Goal: Transaction & Acquisition: Purchase product/service

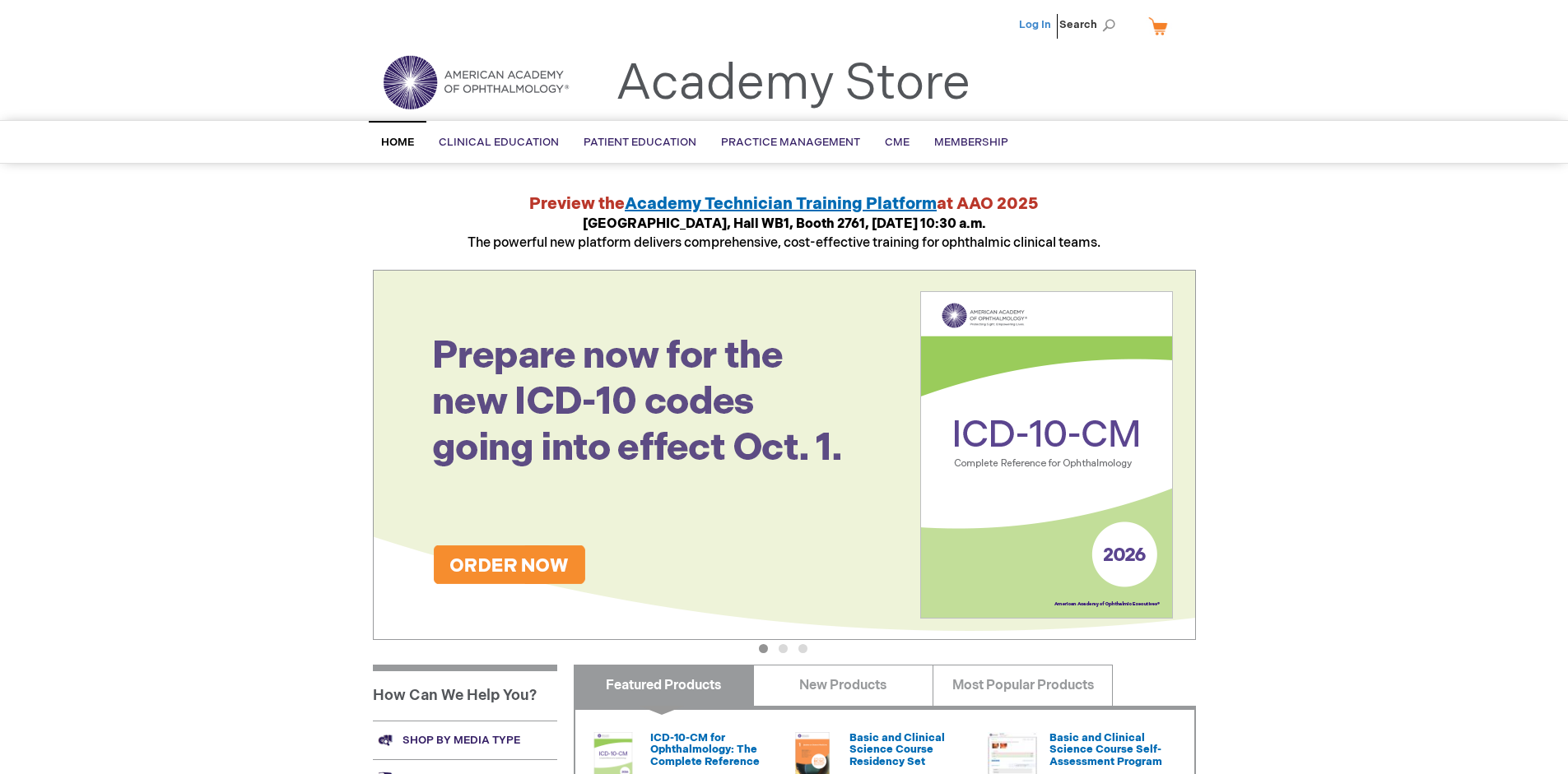
click at [1037, 25] on link "Log In" at bounding box center [1035, 25] width 32 height 13
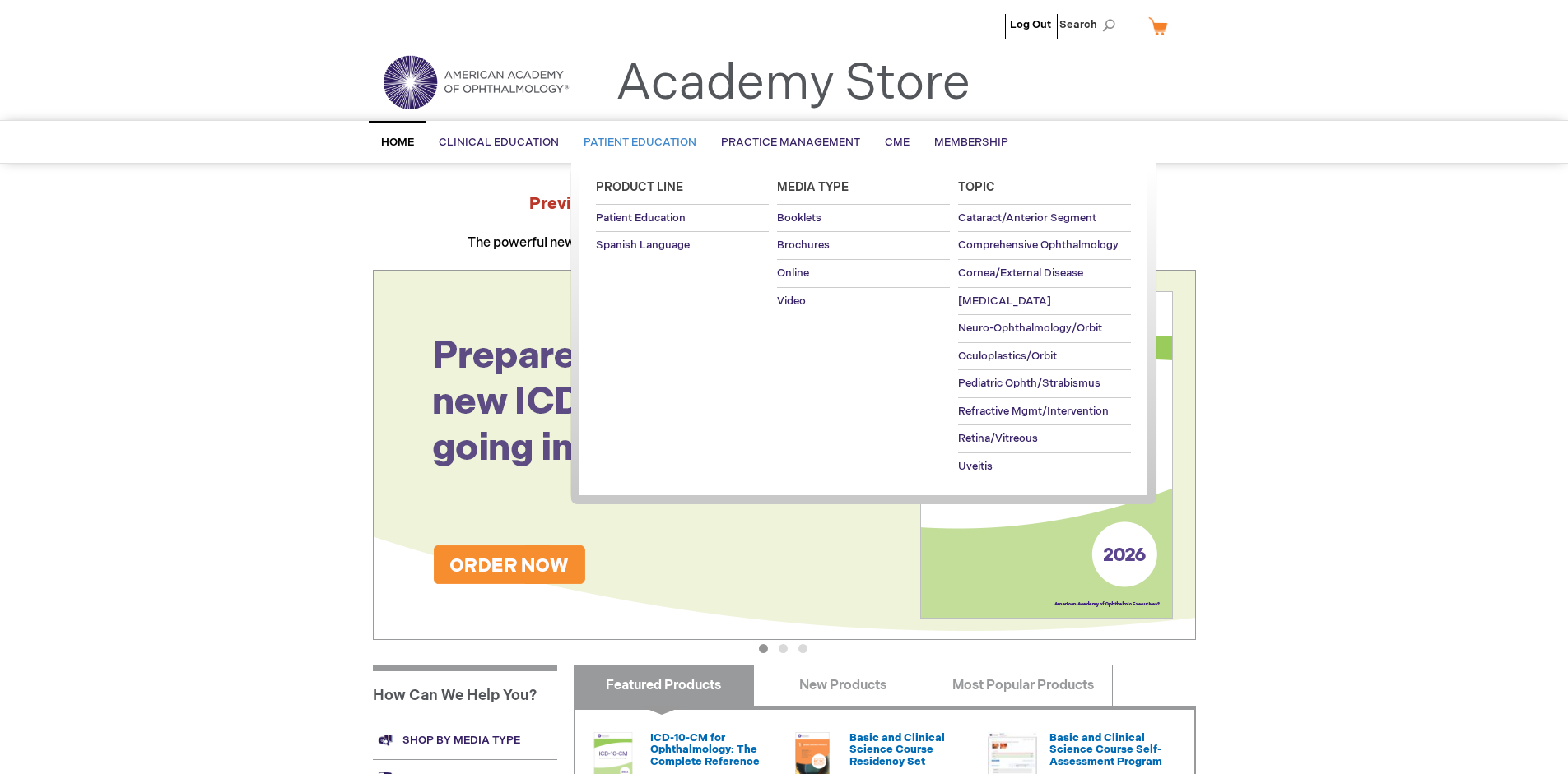
click at [636, 142] on span "Patient Education" at bounding box center [639, 142] width 113 height 13
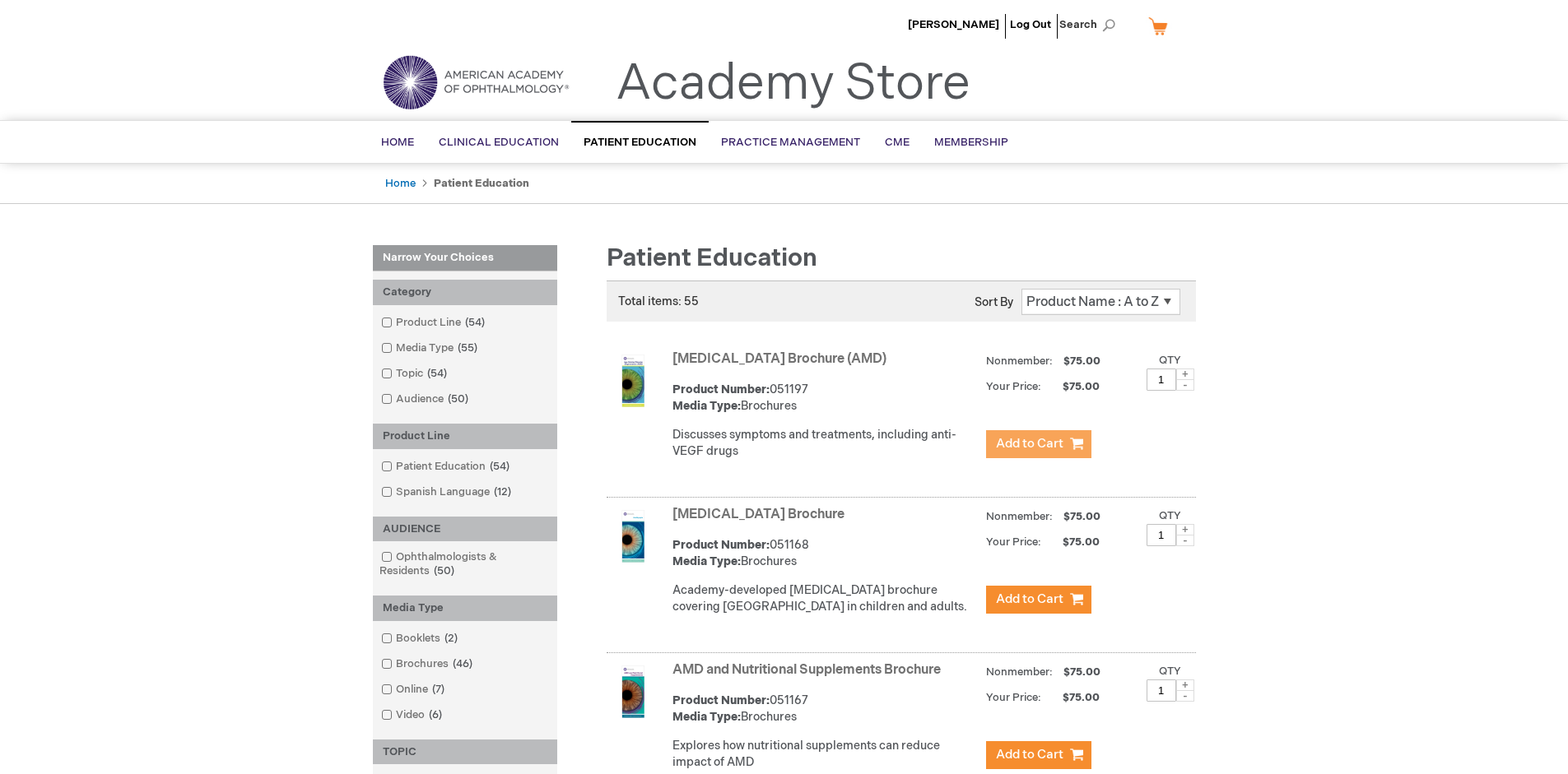
click at [1039, 445] on span "Add to Cart" at bounding box center [1030, 444] width 68 height 16
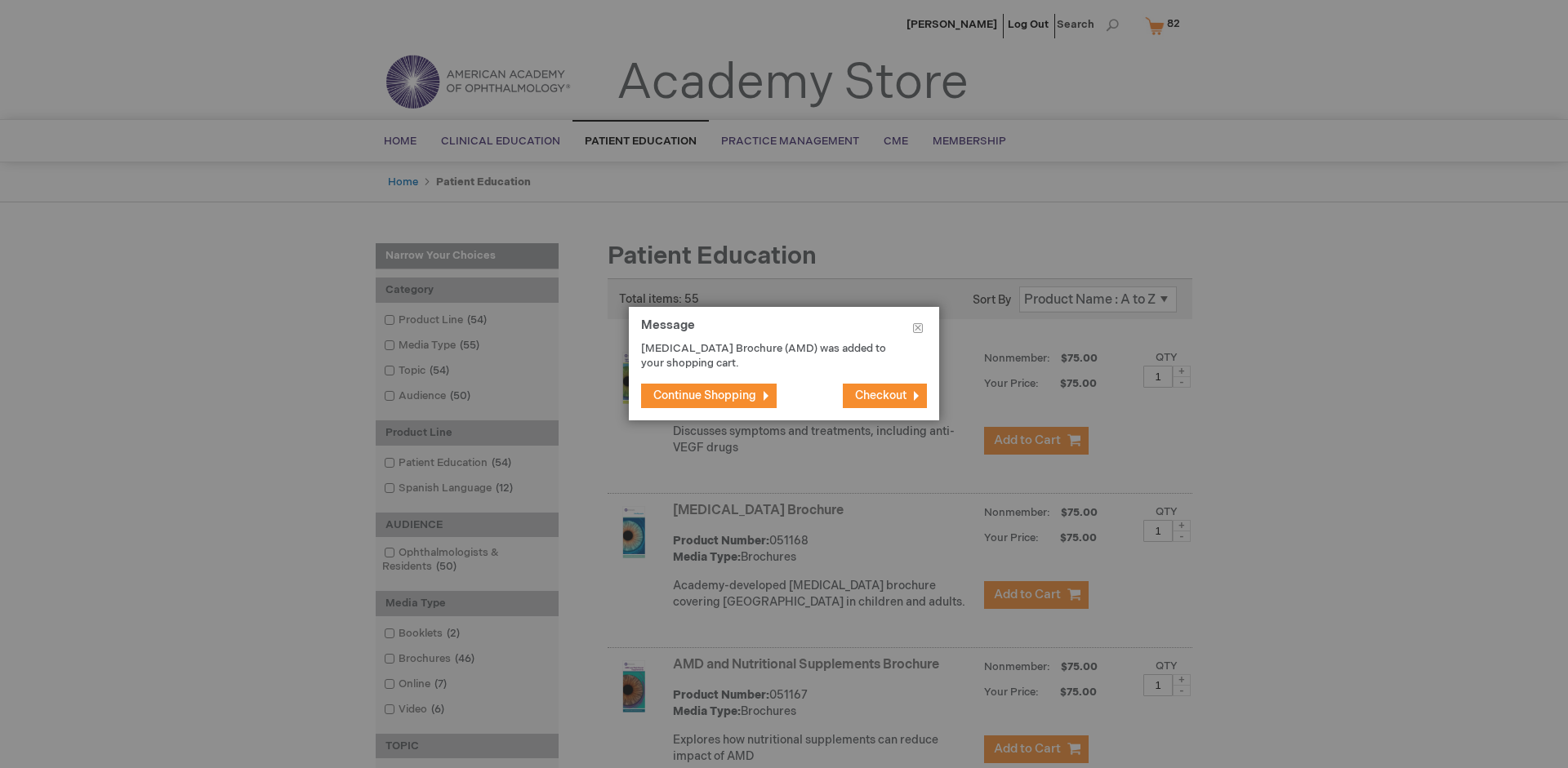
click at [704, 395] on span "Continue Shopping" at bounding box center [704, 395] width 103 height 14
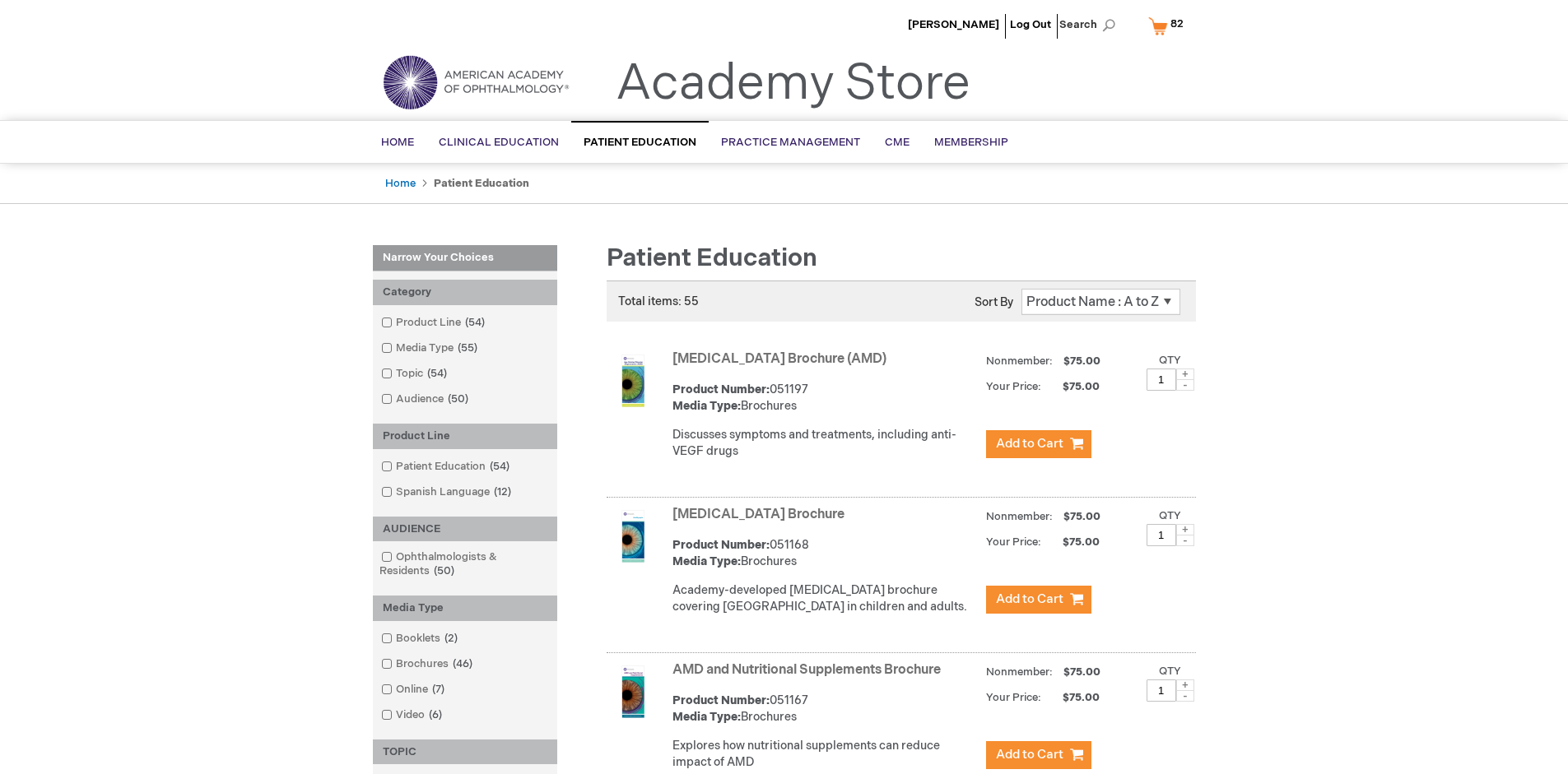
click at [810, 678] on link "AMD and Nutritional Supplements Brochure" at bounding box center [806, 669] width 269 height 16
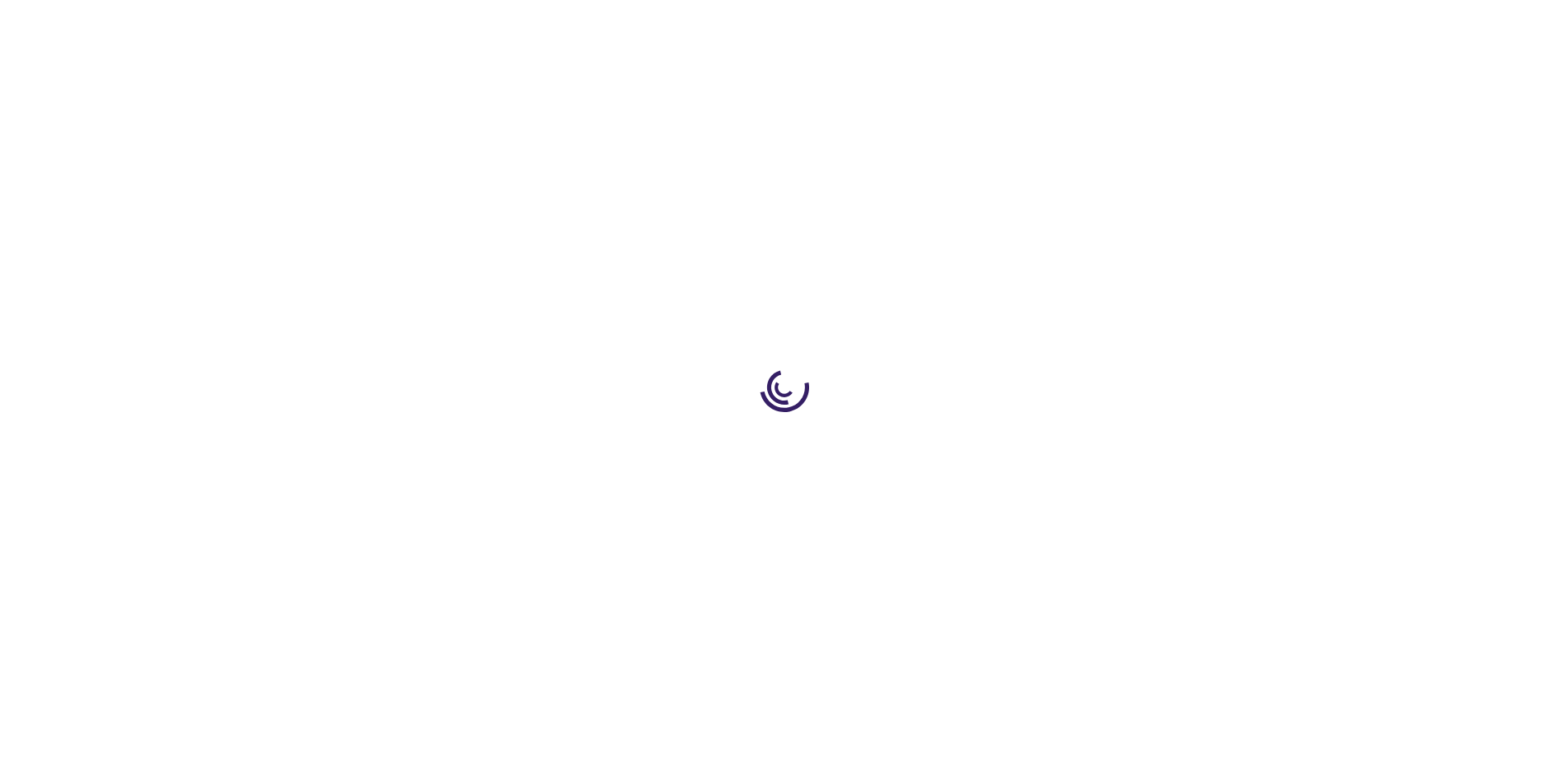
type input "1"
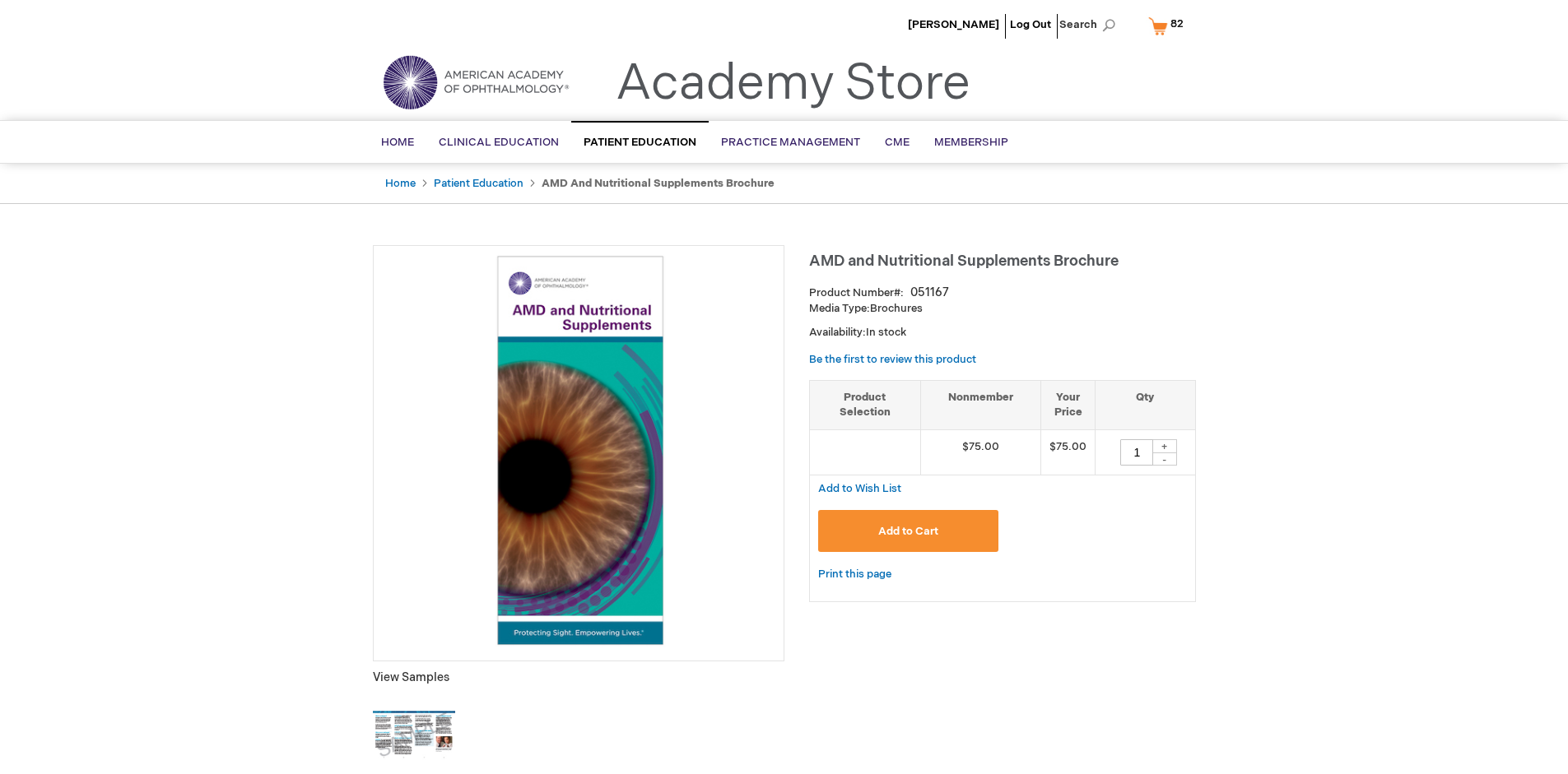
click at [908, 531] on span "Add to Cart" at bounding box center [908, 531] width 61 height 13
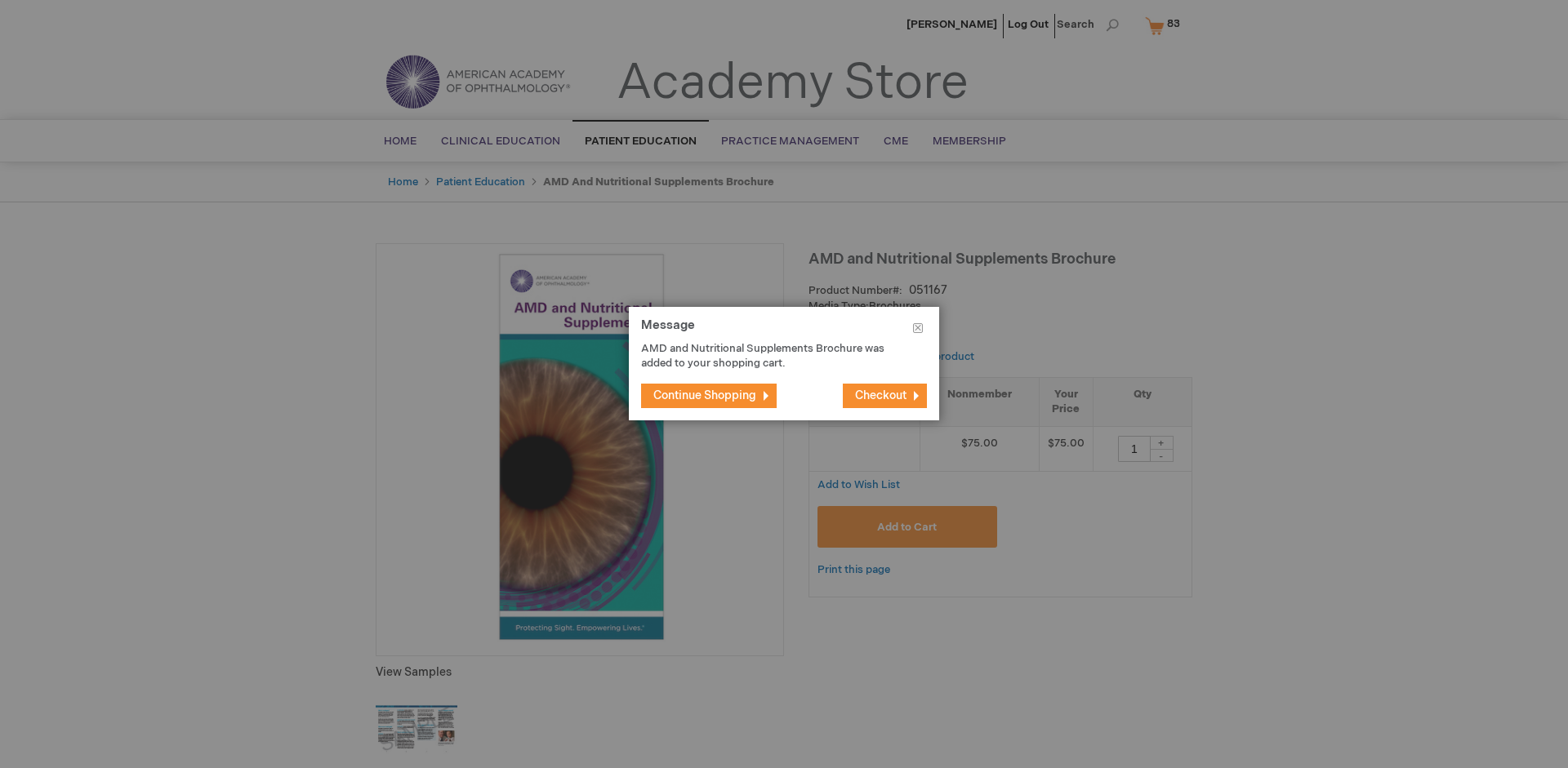
click at [704, 395] on span "Continue Shopping" at bounding box center [704, 395] width 103 height 14
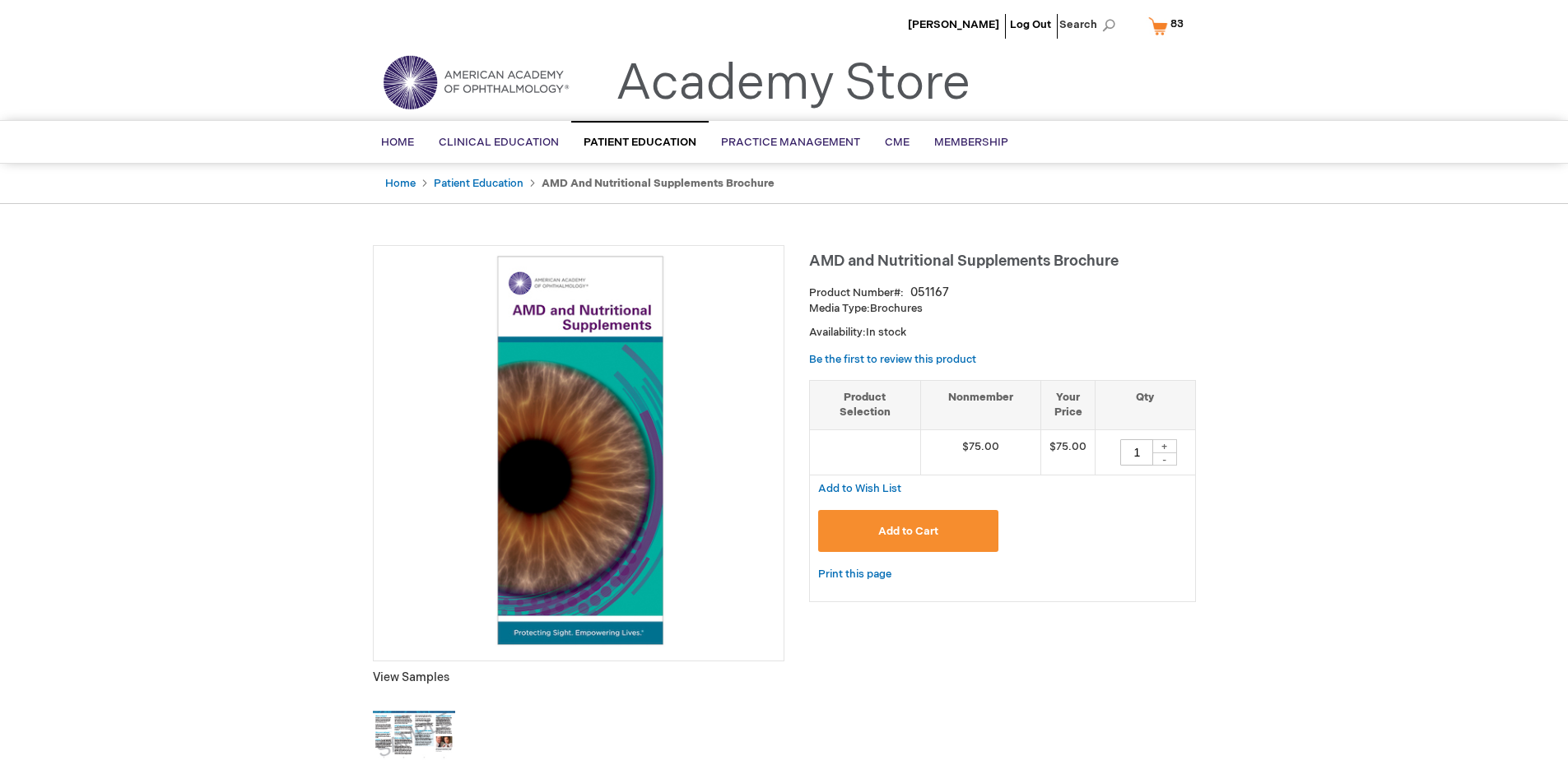
click at [1169, 26] on span "83 83 items" at bounding box center [1177, 24] width 18 height 20
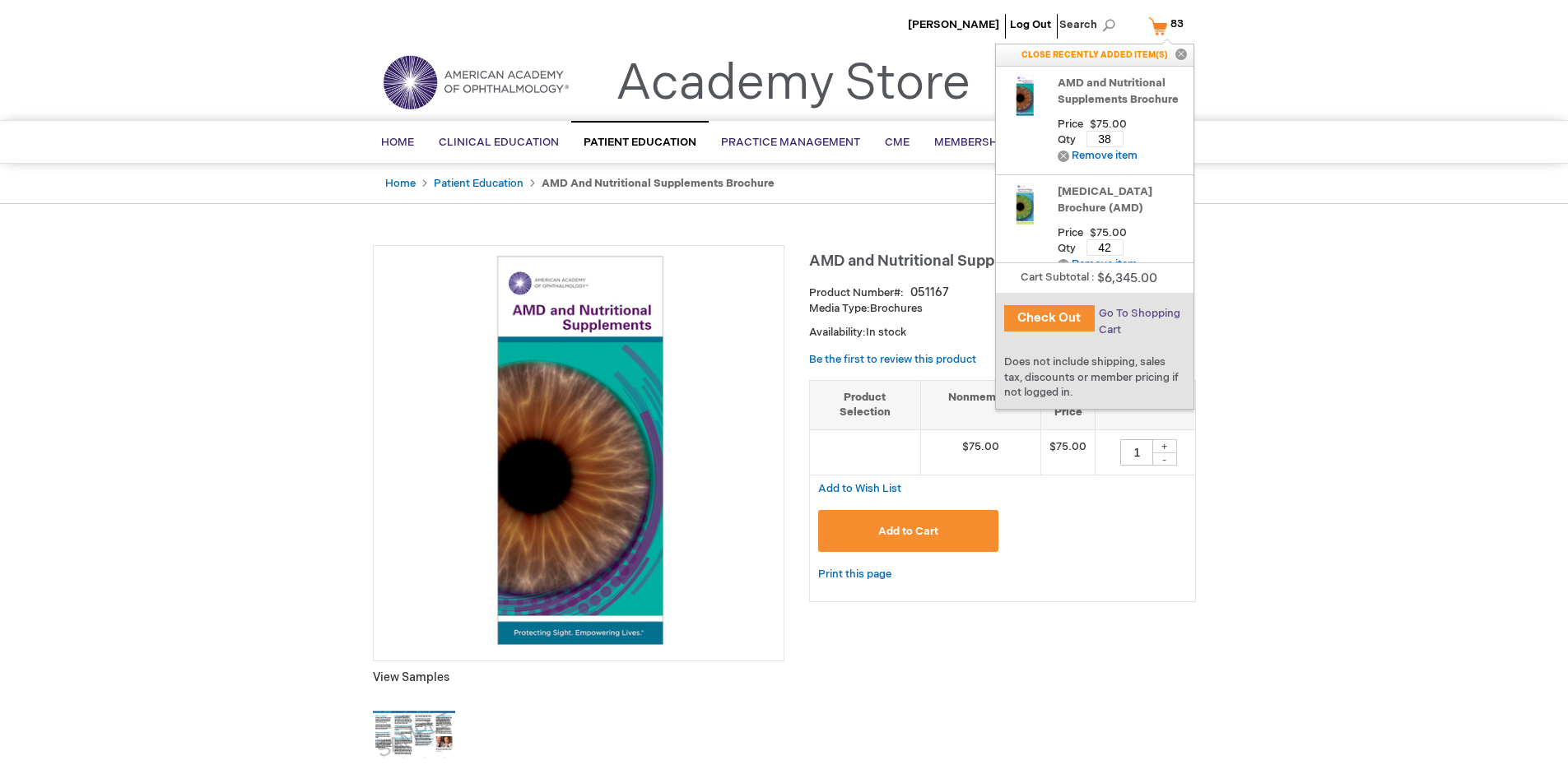
click at [1139, 314] on span "Go To Shopping Cart" at bounding box center [1140, 322] width 82 height 29
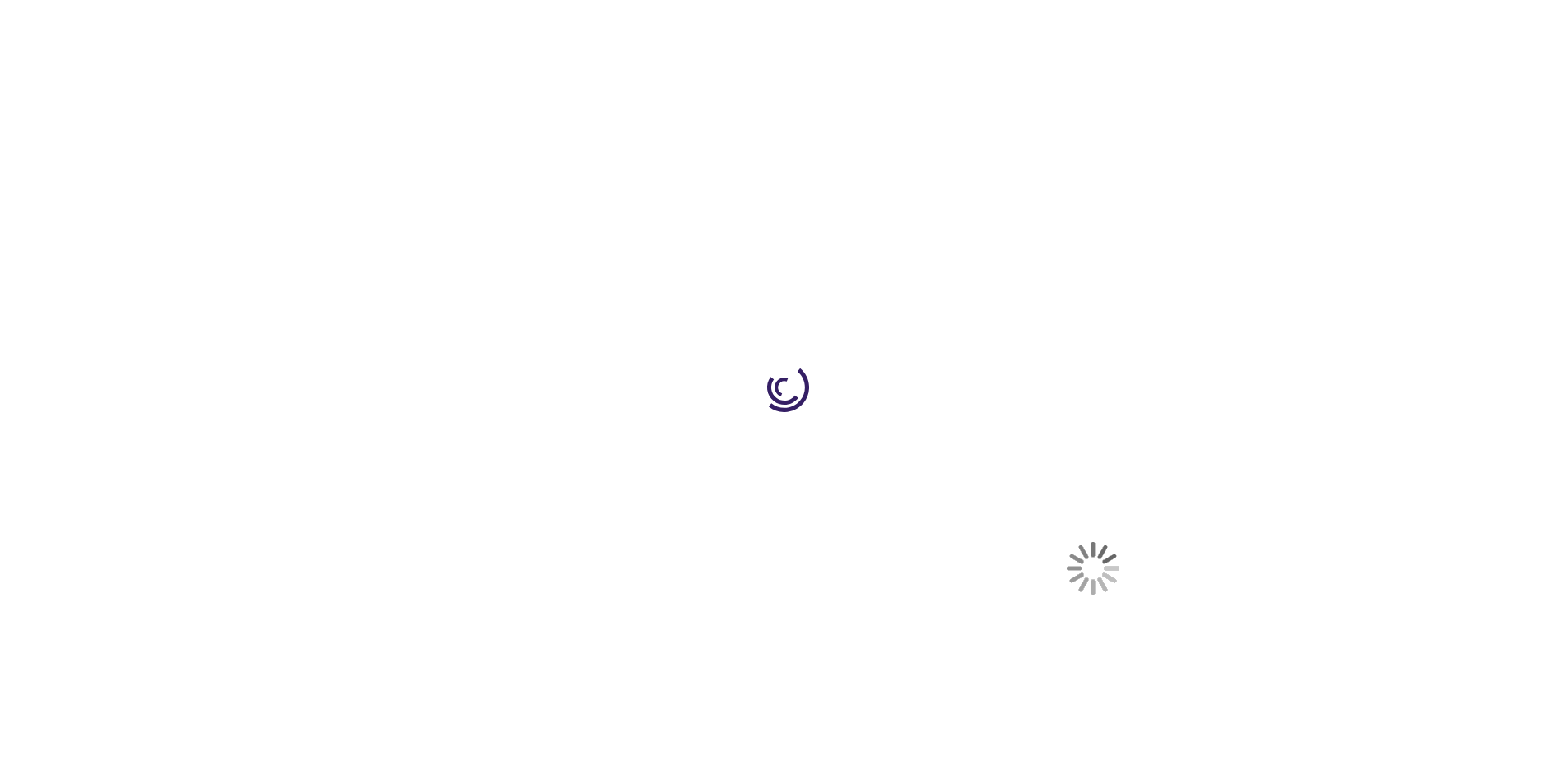
select select "US"
select select "41"
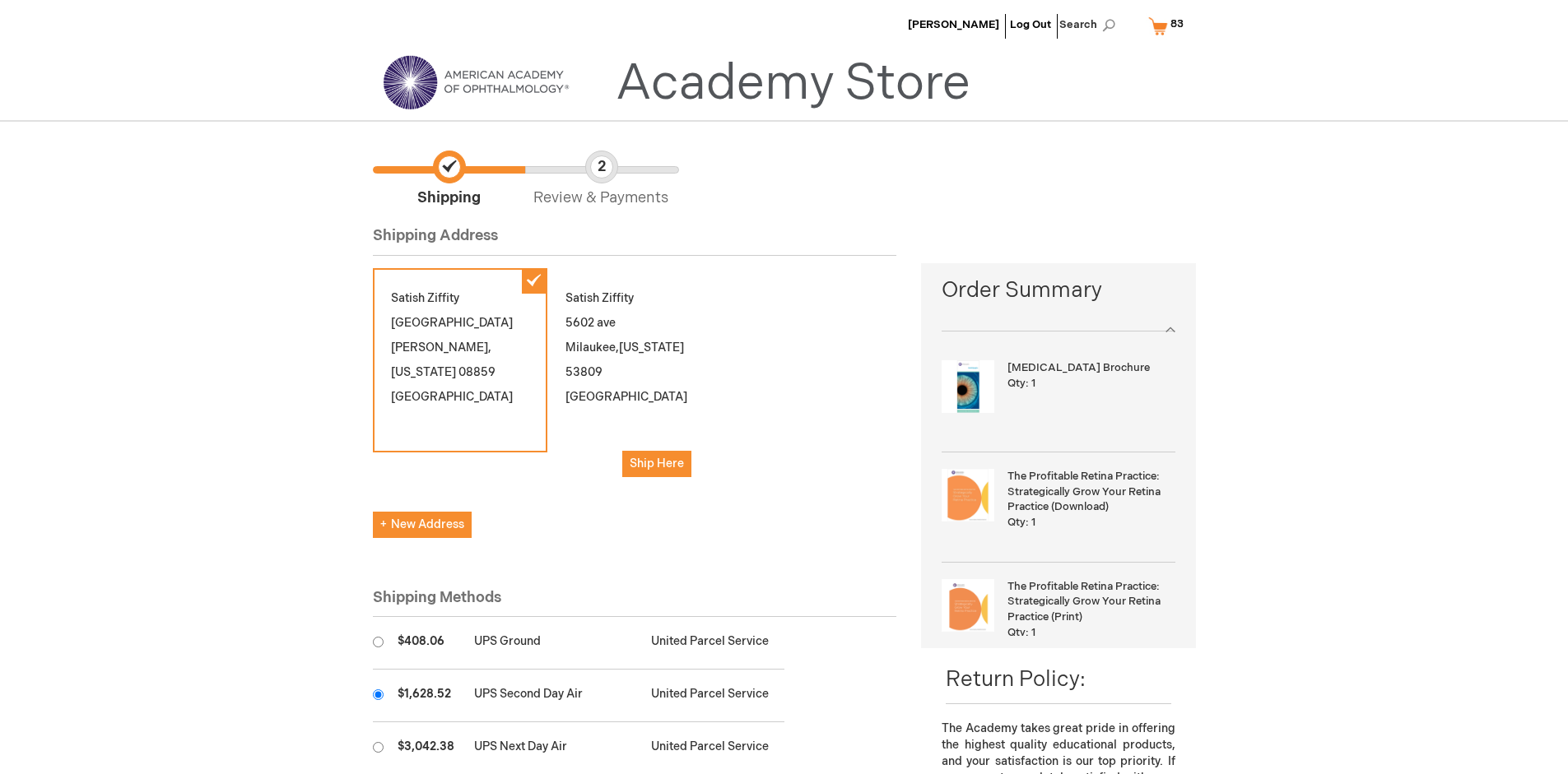
click at [378, 694] on input "radio" at bounding box center [378, 695] width 11 height 11
